Goal: Task Accomplishment & Management: Complete application form

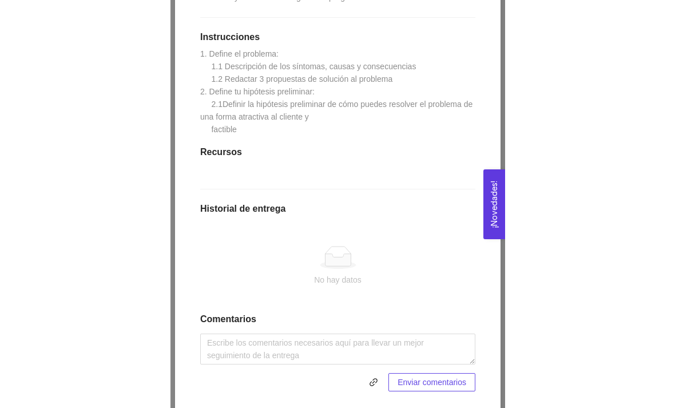
scroll to position [313, 0]
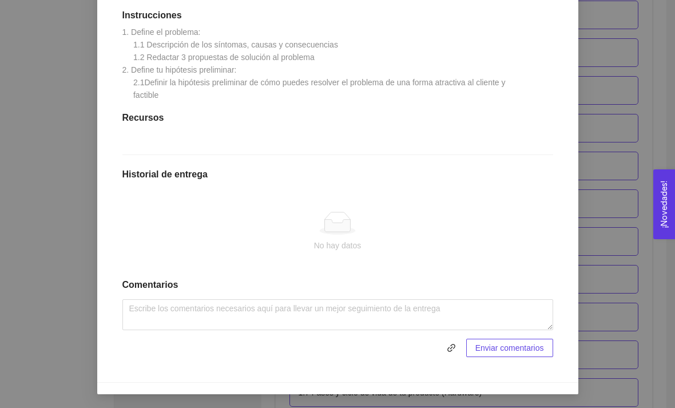
click at [334, 356] on button "button" at bounding box center [451, 348] width 18 height 18
click at [334, 351] on span "Enviar entregables" at bounding box center [510, 347] width 67 height 13
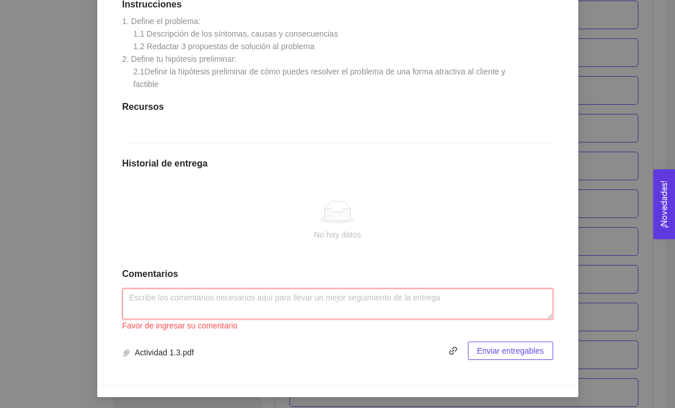
click at [334, 305] on textarea at bounding box center [337, 303] width 431 height 31
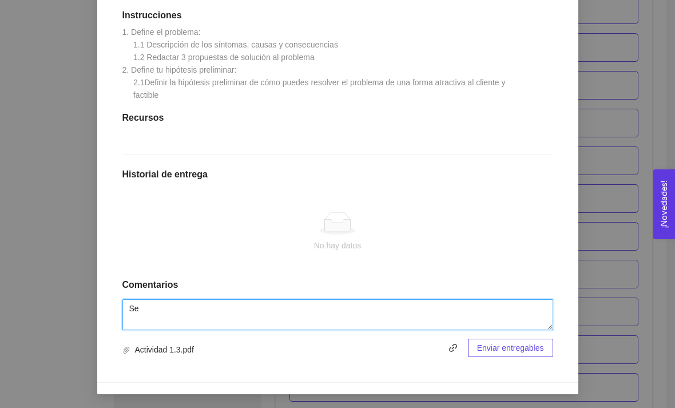
click at [334, 313] on textarea "Se" at bounding box center [337, 314] width 431 height 31
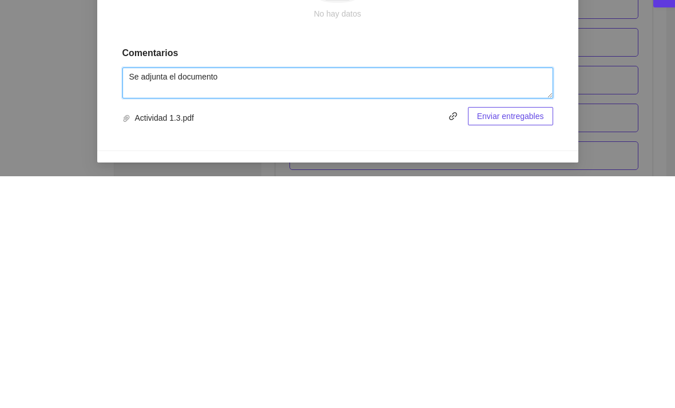
click at [177, 299] on textarea "Se adjunta el documento" at bounding box center [337, 314] width 431 height 31
click at [334, 299] on textarea "Se adjunta el documento" at bounding box center [337, 314] width 431 height 31
type textarea "Se adjunta el documento con la respuesta."
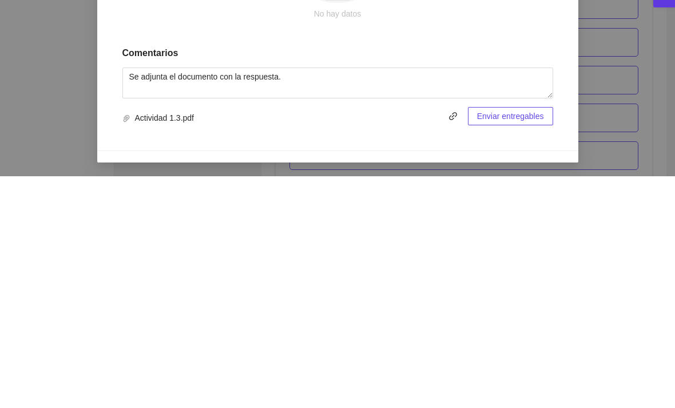
click at [334, 341] on span "Enviar entregables" at bounding box center [510, 347] width 67 height 13
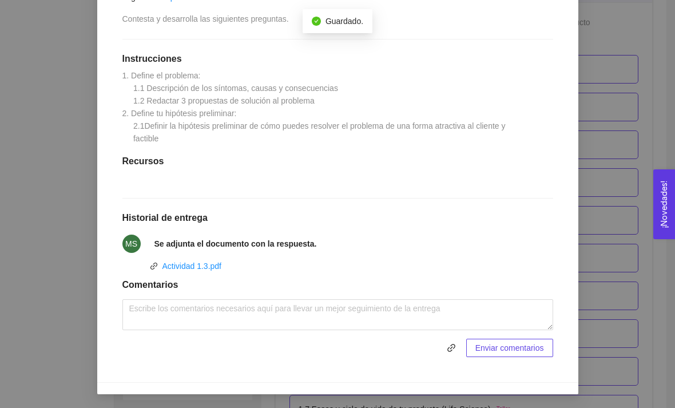
scroll to position [269, 0]
click at [334, 97] on div "1. DESARROLLO DEL PRODUCTO El emprendedor puede conocer los primeros pasos para…" at bounding box center [337, 204] width 675 height 408
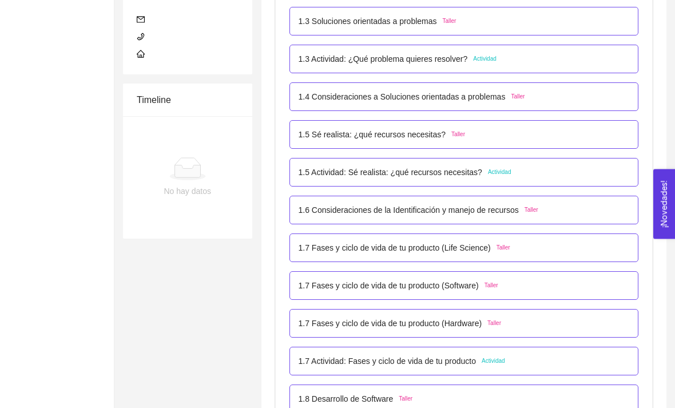
scroll to position [364, 0]
click at [334, 135] on div "1.5 Sé realista: ¿qué recursos necesitas? Taller" at bounding box center [464, 134] width 331 height 13
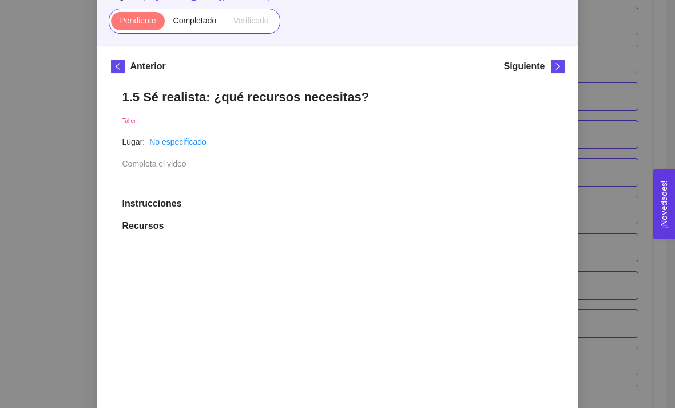
scroll to position [110, 0]
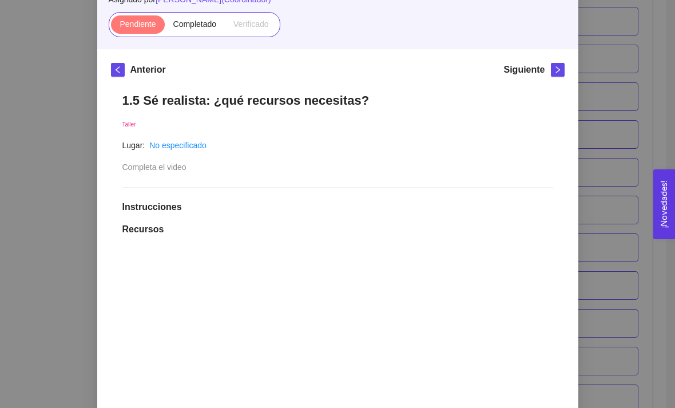
click at [191, 26] on span "Completado" at bounding box center [194, 23] width 43 height 9
click at [165, 27] on input "Completado" at bounding box center [165, 27] width 0 height 0
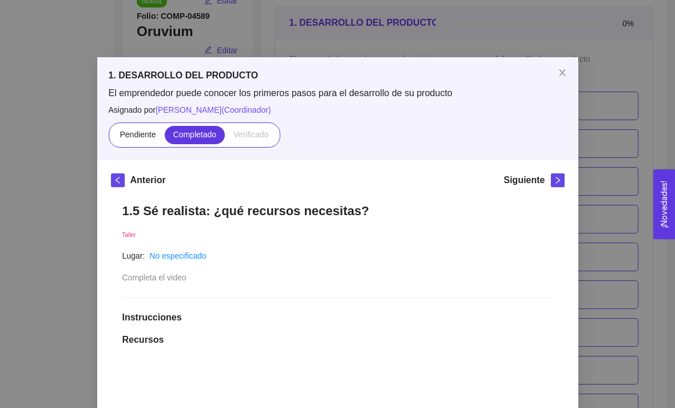
scroll to position [0, 0]
click at [334, 69] on span "Close" at bounding box center [562, 73] width 32 height 32
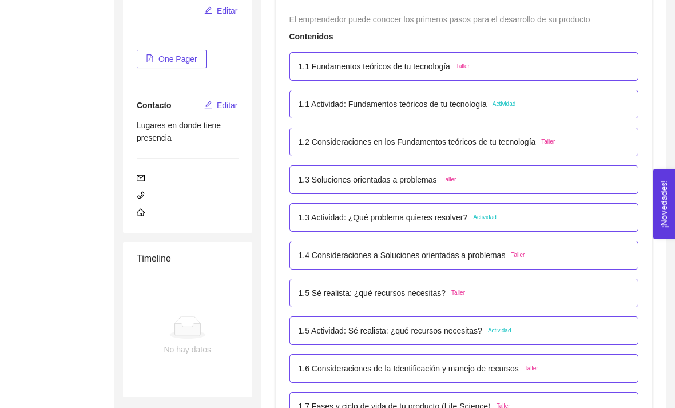
scroll to position [198, 0]
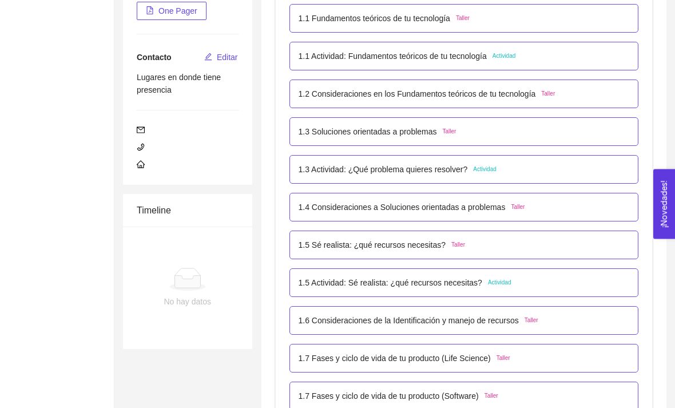
click at [334, 61] on div "1.1 Actividad: Fundamentos teóricos de tu tecnología Actividad" at bounding box center [464, 56] width 331 height 13
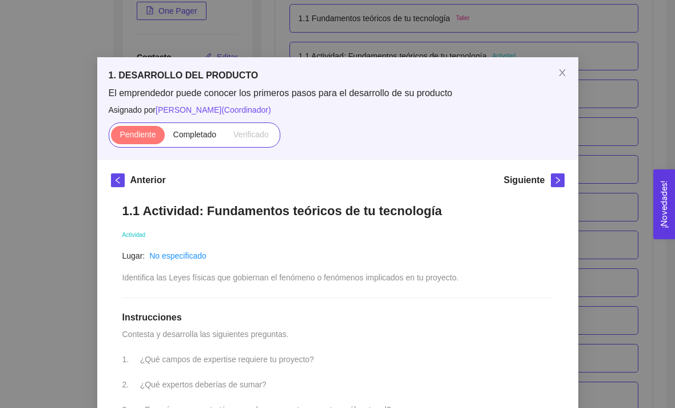
scroll to position [0, 0]
click at [334, 65] on span "Close" at bounding box center [562, 73] width 32 height 32
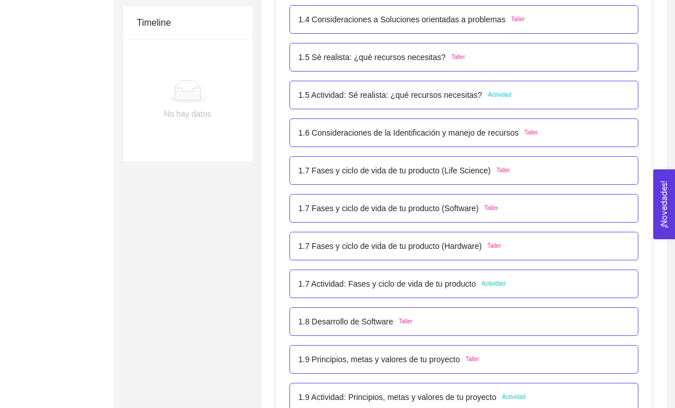
scroll to position [442, 0]
click at [334, 135] on div "1.6 Consideraciones de la Identificación y manejo de recursos Taller" at bounding box center [464, 132] width 331 height 13
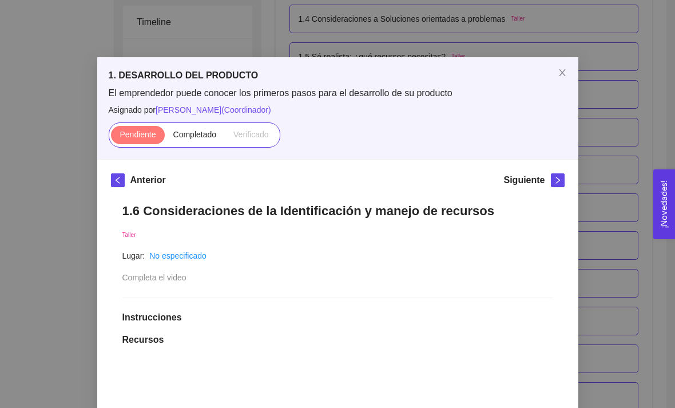
scroll to position [0, 0]
click at [197, 136] on span "Completado" at bounding box center [194, 134] width 43 height 9
click at [165, 137] on input "Completado" at bounding box center [165, 137] width 0 height 0
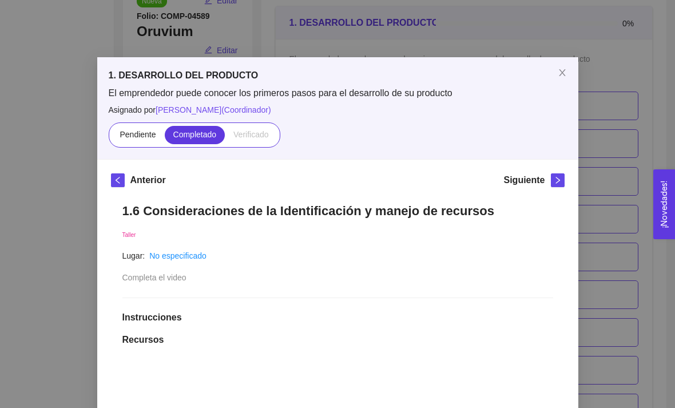
scroll to position [-1, 0]
click at [334, 67] on span "Close" at bounding box center [562, 73] width 32 height 32
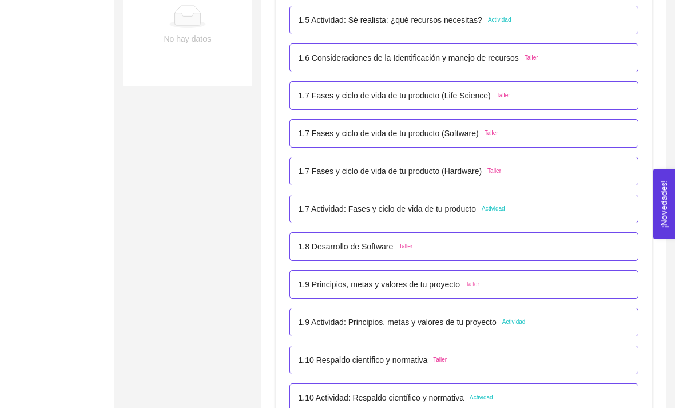
click at [334, 131] on div "1.7 Fases y ciclo de vida de tu producto (Software) Taller" at bounding box center [464, 134] width 331 height 13
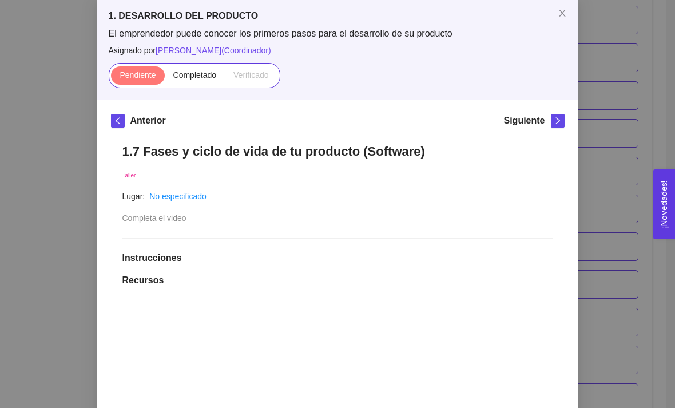
scroll to position [76, 0]
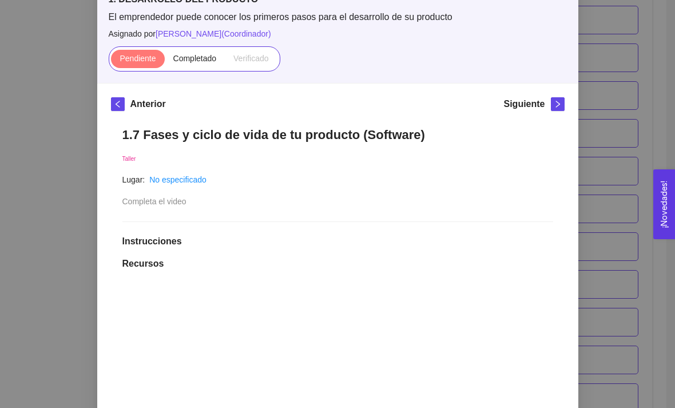
click at [194, 64] on label "Completado" at bounding box center [195, 59] width 61 height 18
click at [165, 61] on input "Completado" at bounding box center [165, 61] width 0 height 0
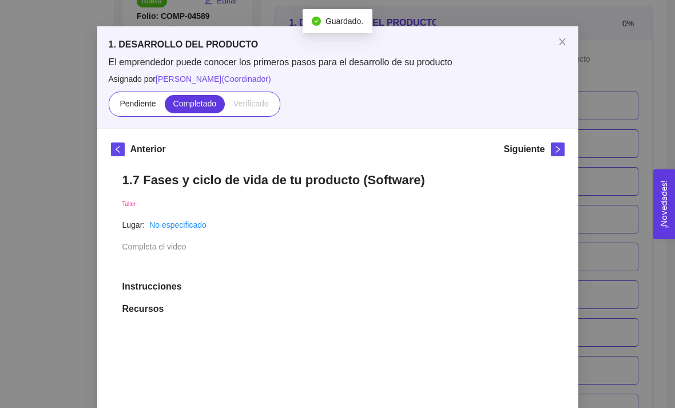
scroll to position [30, 0]
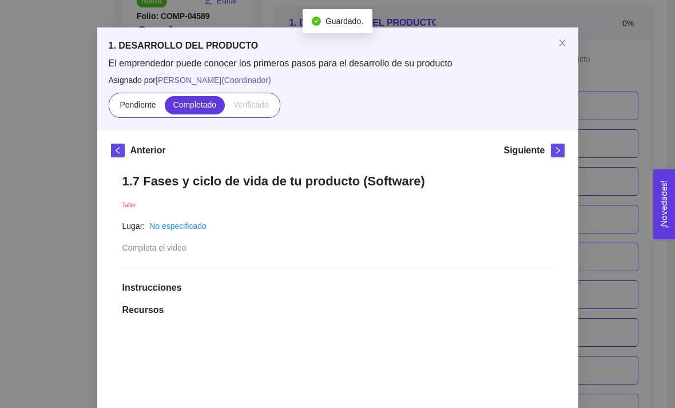
click at [334, 43] on icon "close" at bounding box center [562, 42] width 9 height 9
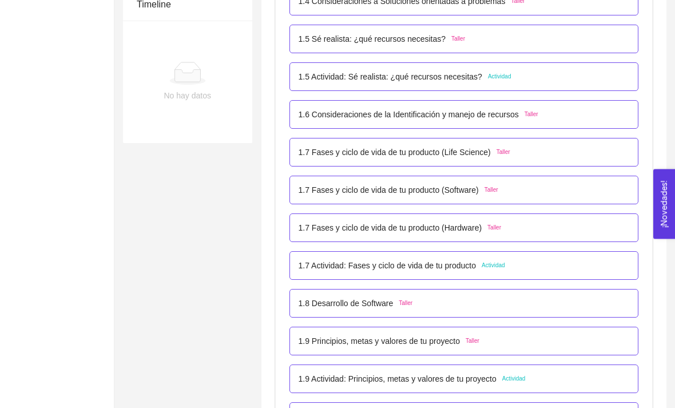
scroll to position [460, 0]
click at [334, 115] on div "1.6 Consideraciones de la Identificación y manejo de recursos Taller" at bounding box center [464, 114] width 331 height 13
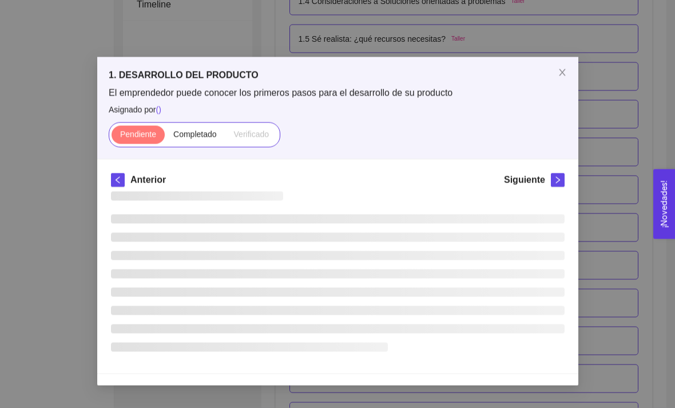
scroll to position [460, 0]
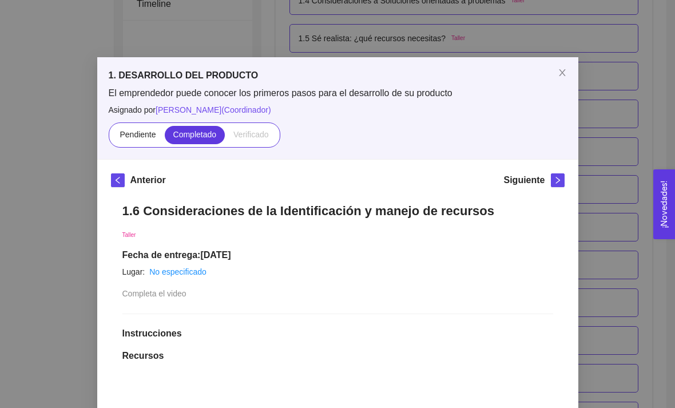
click at [334, 71] on icon "close" at bounding box center [562, 72] width 9 height 9
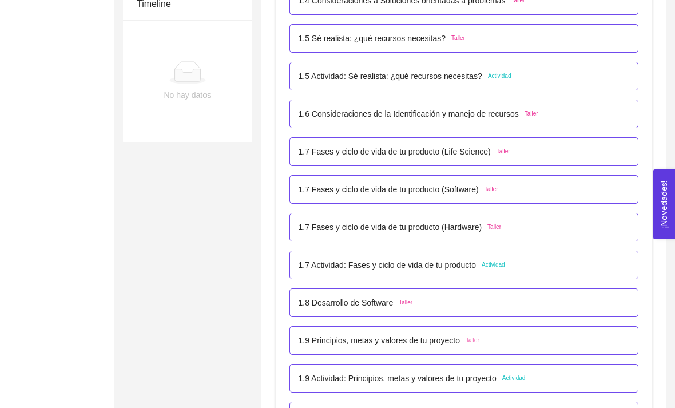
click at [334, 188] on div "1.7 Fases y ciclo de vida de tu producto (Software) Taller" at bounding box center [464, 189] width 331 height 13
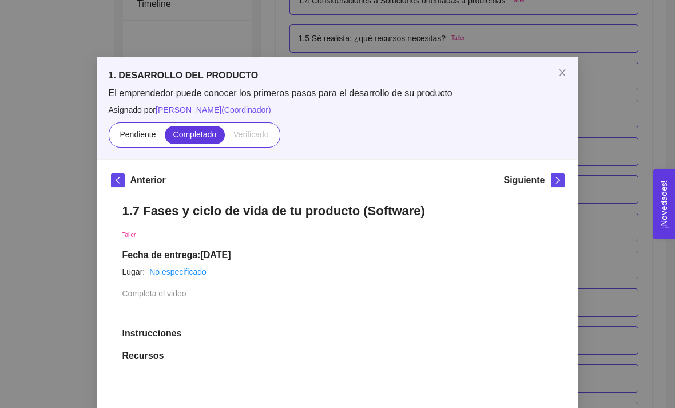
click at [334, 74] on icon "close" at bounding box center [562, 72] width 9 height 9
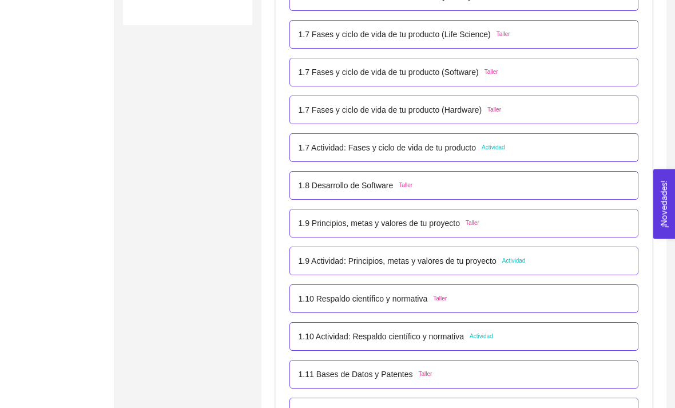
scroll to position [579, 0]
click at [334, 218] on div "1.9 Principios, metas y valores de tu proyecto Taller" at bounding box center [464, 222] width 331 height 13
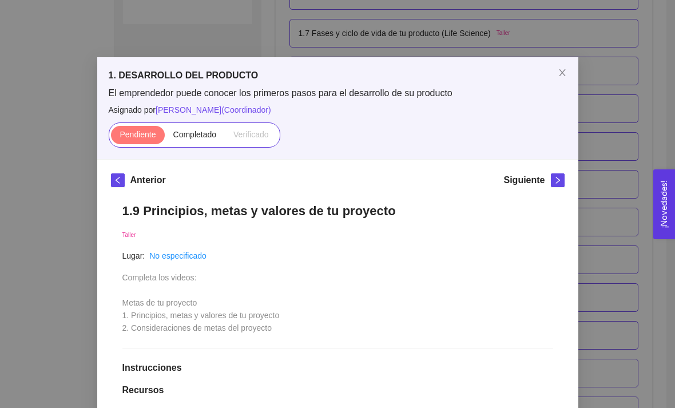
click at [194, 130] on span "Completado" at bounding box center [194, 134] width 43 height 9
click at [165, 137] on input "Completado" at bounding box center [165, 137] width 0 height 0
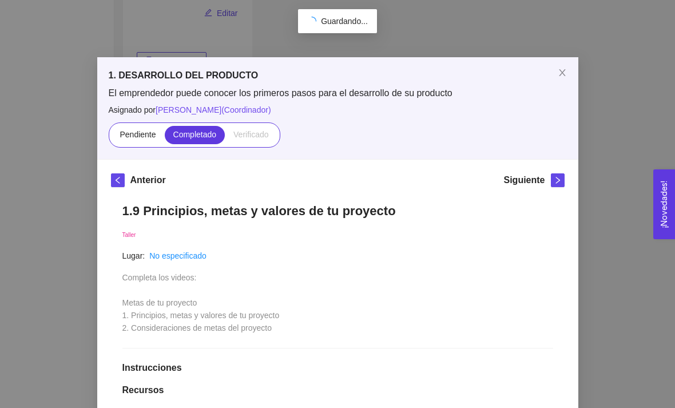
scroll to position [166, 0]
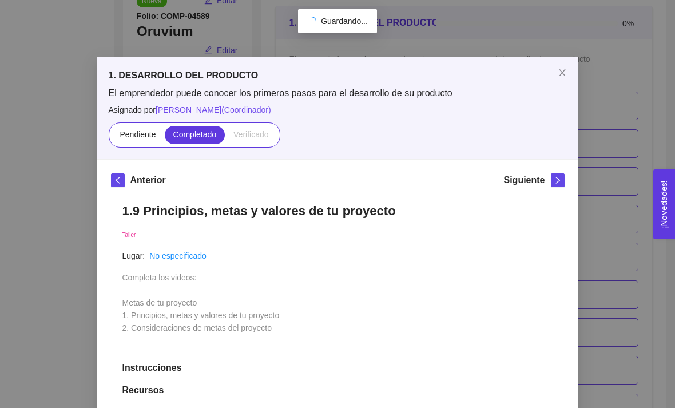
click at [334, 71] on icon "close" at bounding box center [562, 72] width 6 height 7
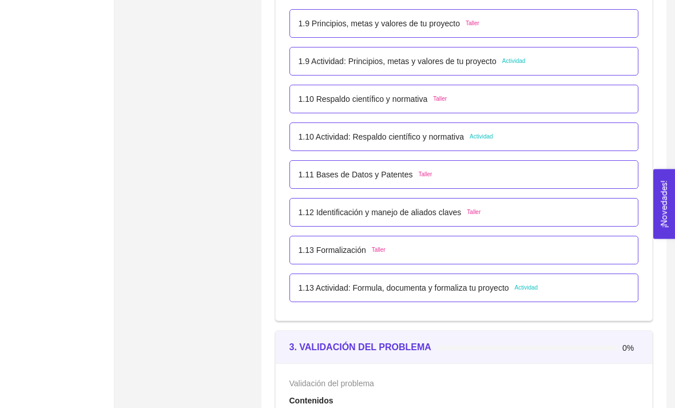
click at [334, 176] on div "1.11 Bases de Datos y Patentes Taller" at bounding box center [464, 175] width 331 height 13
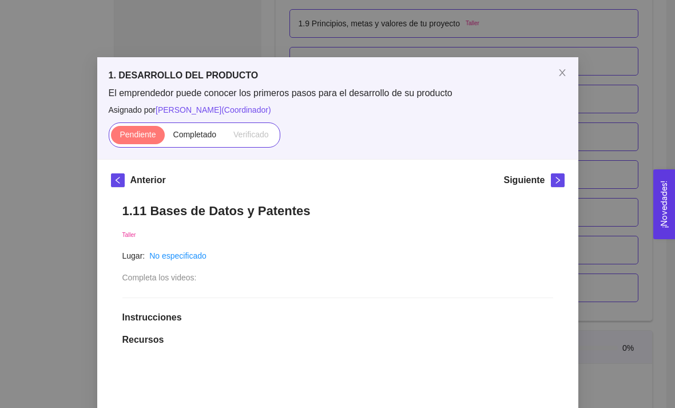
click at [209, 131] on span "Completado" at bounding box center [194, 134] width 43 height 9
click at [165, 137] on input "Completado" at bounding box center [165, 137] width 0 height 0
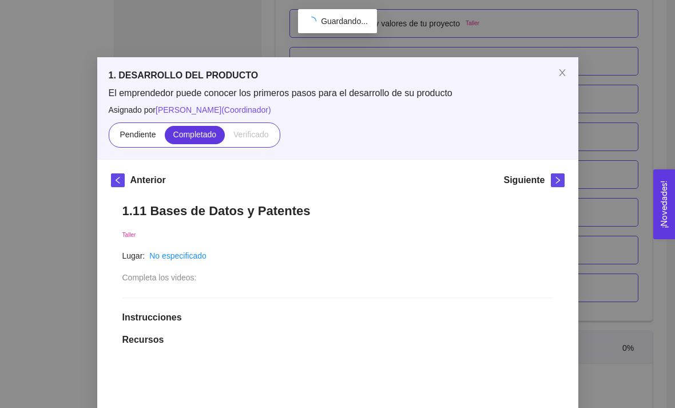
click at [334, 157] on div "1. DESARROLLO DEL PRODUCTO El emprendedor puede conocer los primeros pasos para…" at bounding box center [337, 108] width 481 height 102
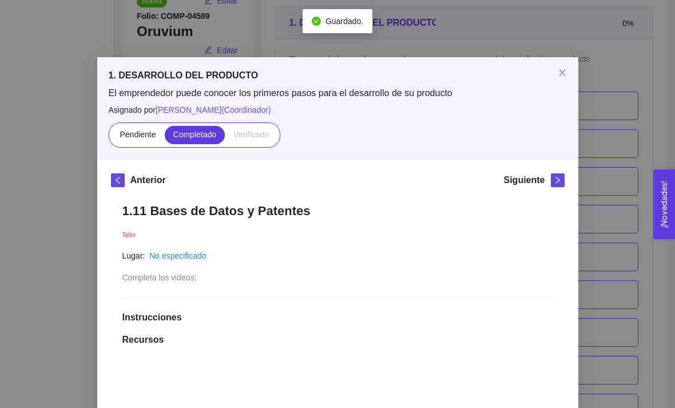
click at [334, 72] on icon "close" at bounding box center [562, 72] width 9 height 9
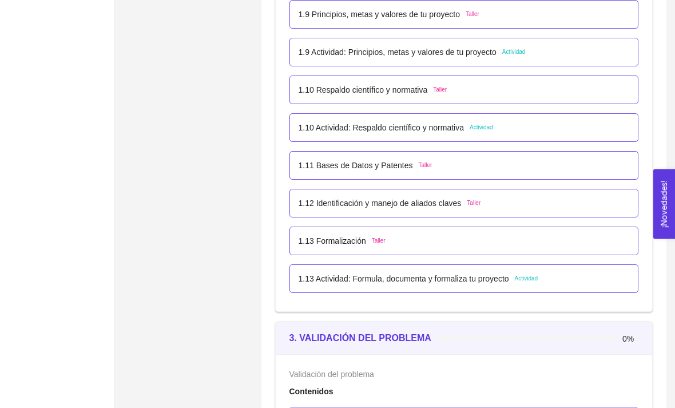
scroll to position [786, 0]
click at [334, 245] on div "1.13 Formalización Taller" at bounding box center [464, 240] width 331 height 13
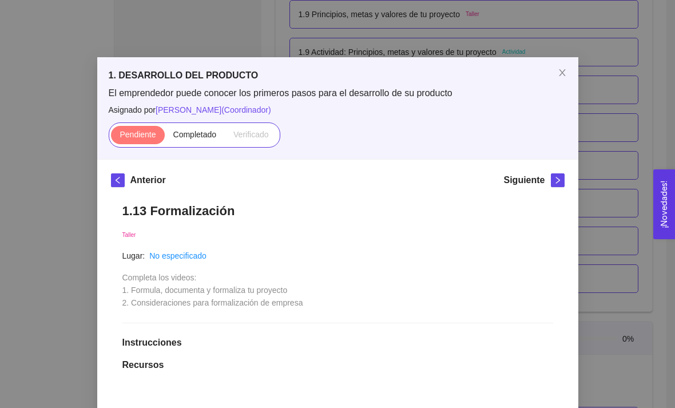
click at [188, 132] on span "Completado" at bounding box center [194, 134] width 43 height 9
click at [165, 137] on input "Completado" at bounding box center [165, 137] width 0 height 0
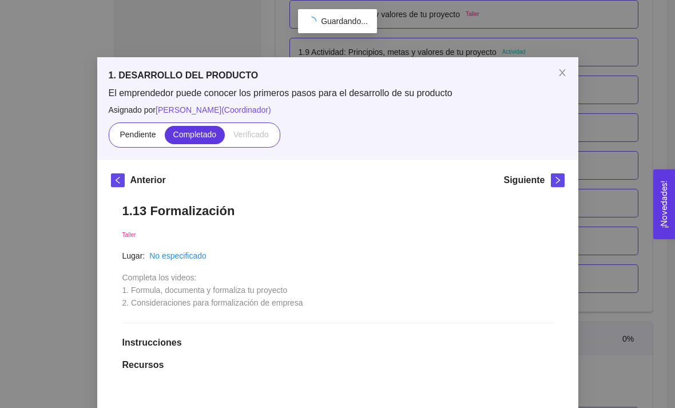
scroll to position [166, 0]
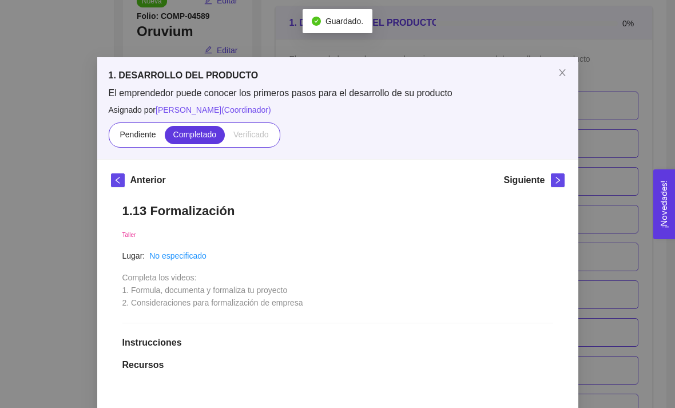
click at [334, 65] on span "Close" at bounding box center [562, 73] width 32 height 32
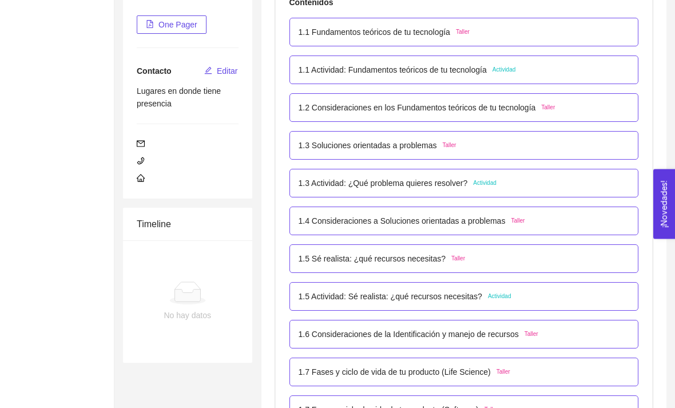
scroll to position [241, 0]
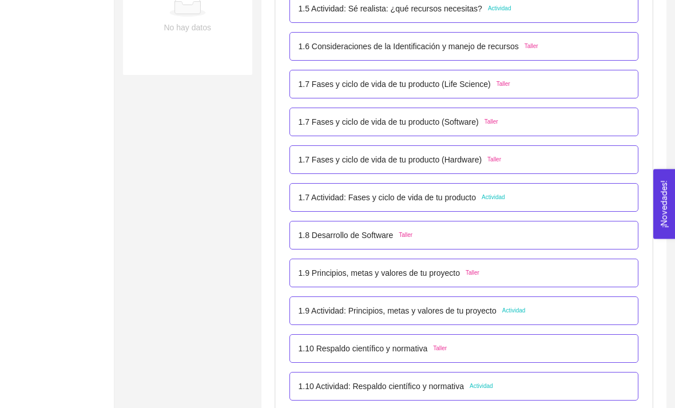
click at [334, 202] on div "1.7 Actividad: Fases y ciclo de vida de tu producto Actividad" at bounding box center [464, 198] width 331 height 13
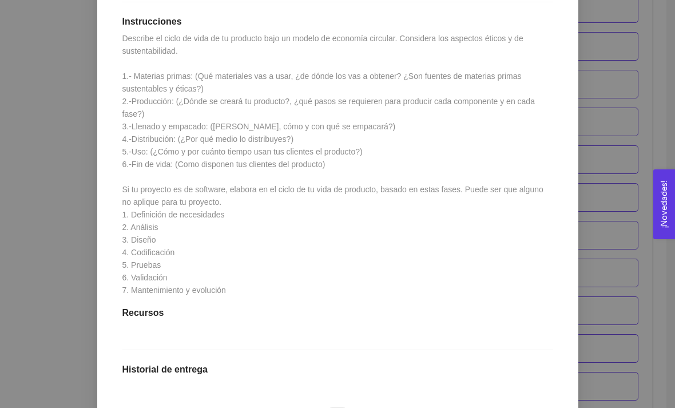
scroll to position [295, 0]
